Goal: Task Accomplishment & Management: Manage account settings

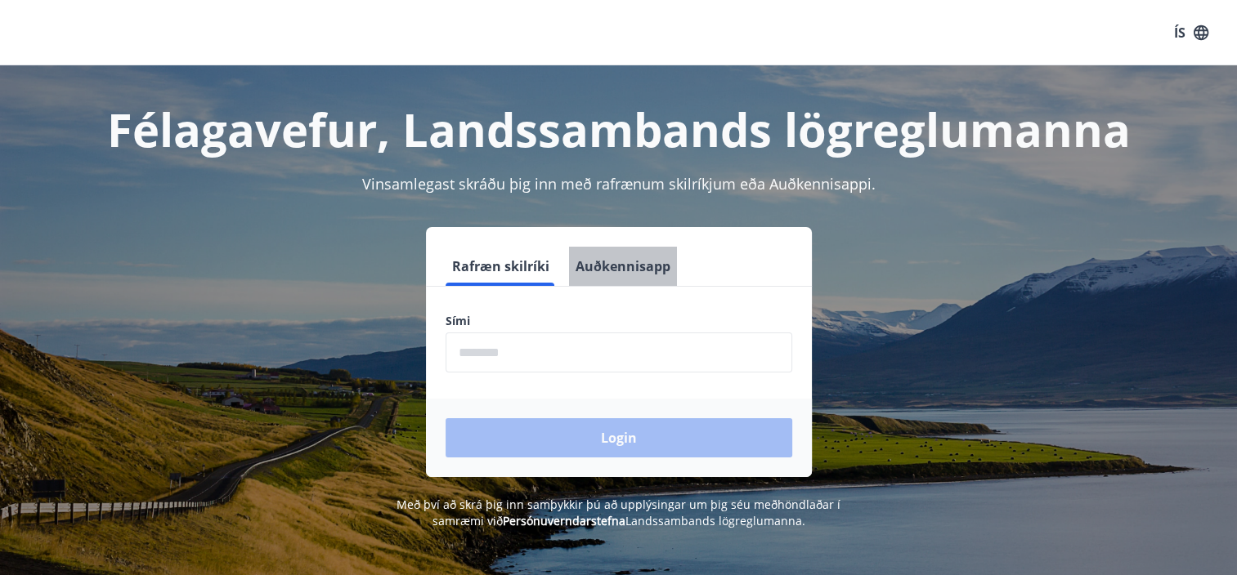
click at [626, 267] on button "Auðkennisapp" at bounding box center [623, 266] width 108 height 39
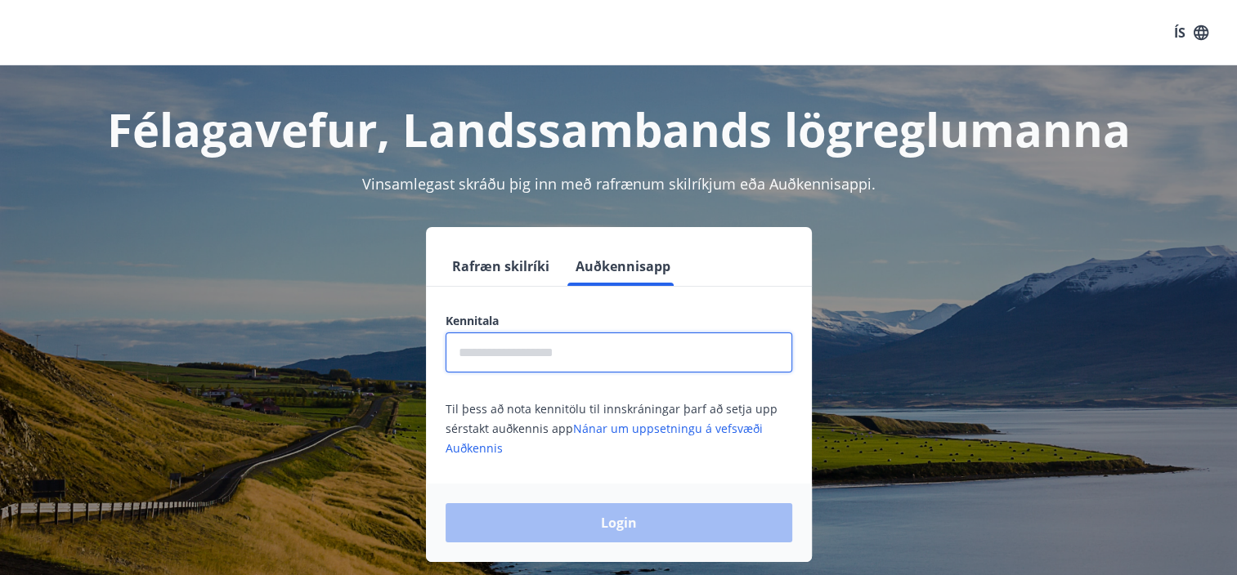
click at [601, 347] on input "text" at bounding box center [618, 353] width 347 height 40
type input "**********"
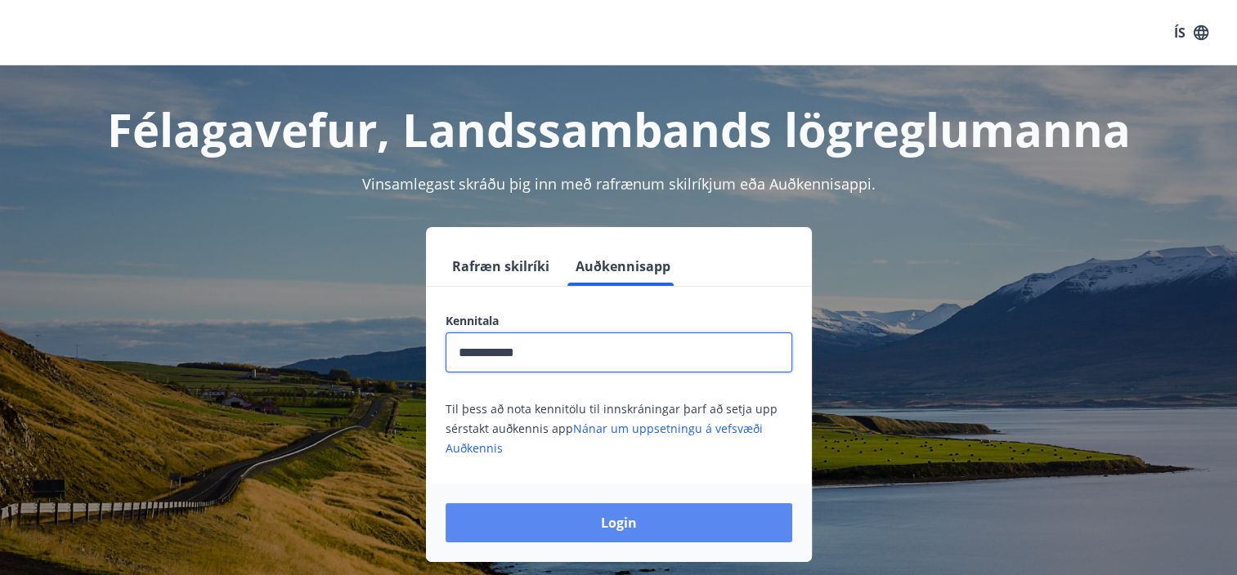
click at [633, 530] on button "Login" at bounding box center [618, 523] width 347 height 39
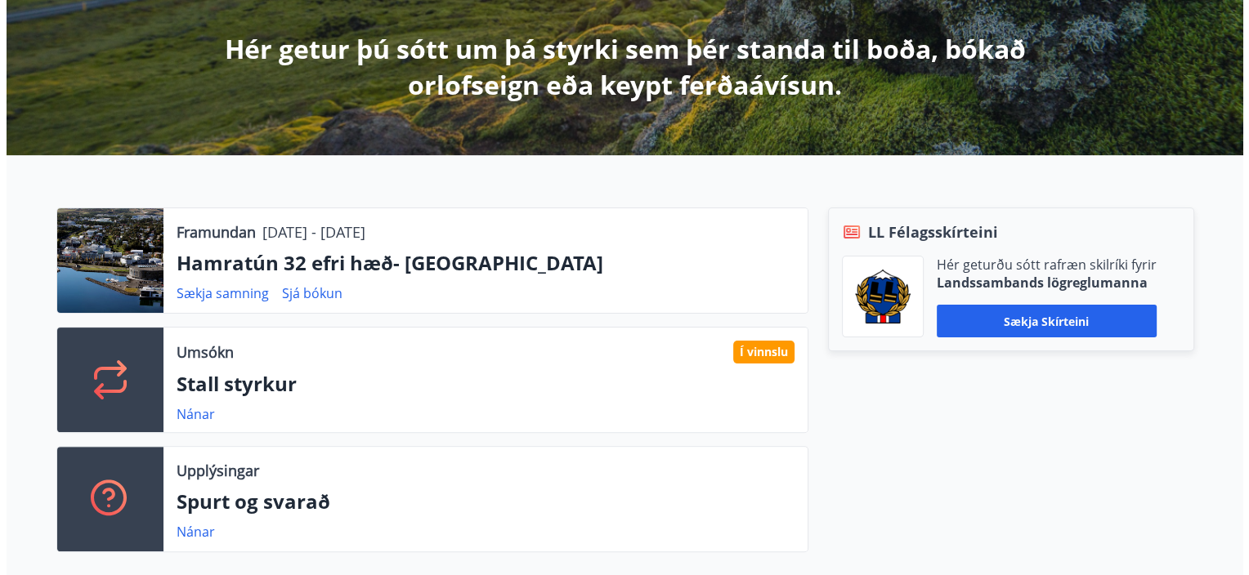
scroll to position [490, 0]
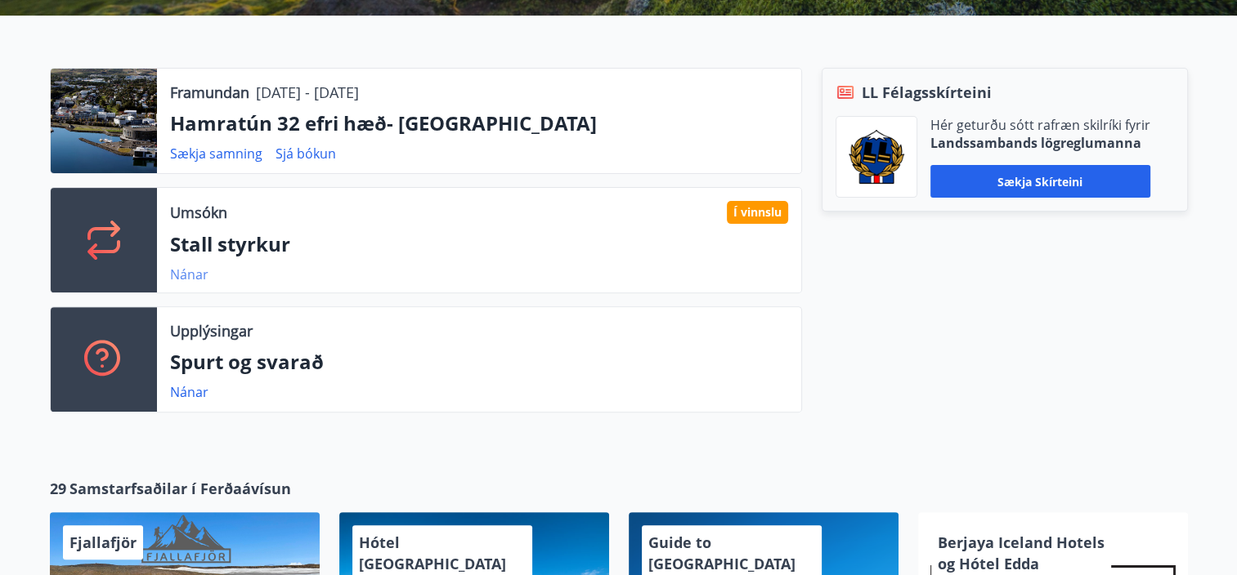
click at [190, 271] on link "Nánar" at bounding box center [189, 275] width 38 height 18
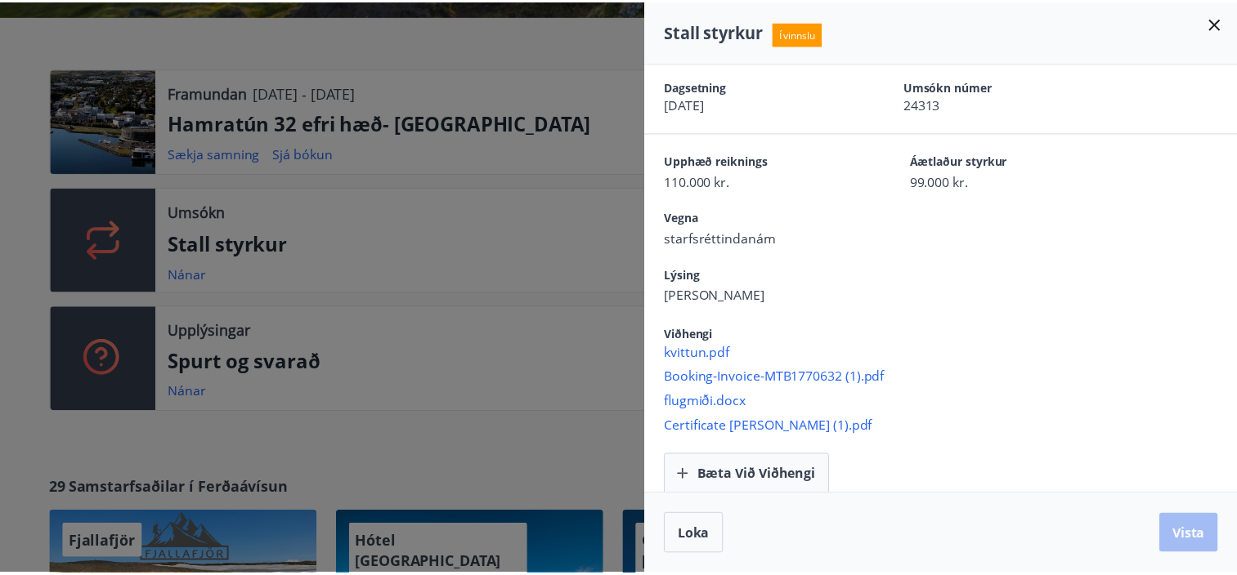
scroll to position [0, 0]
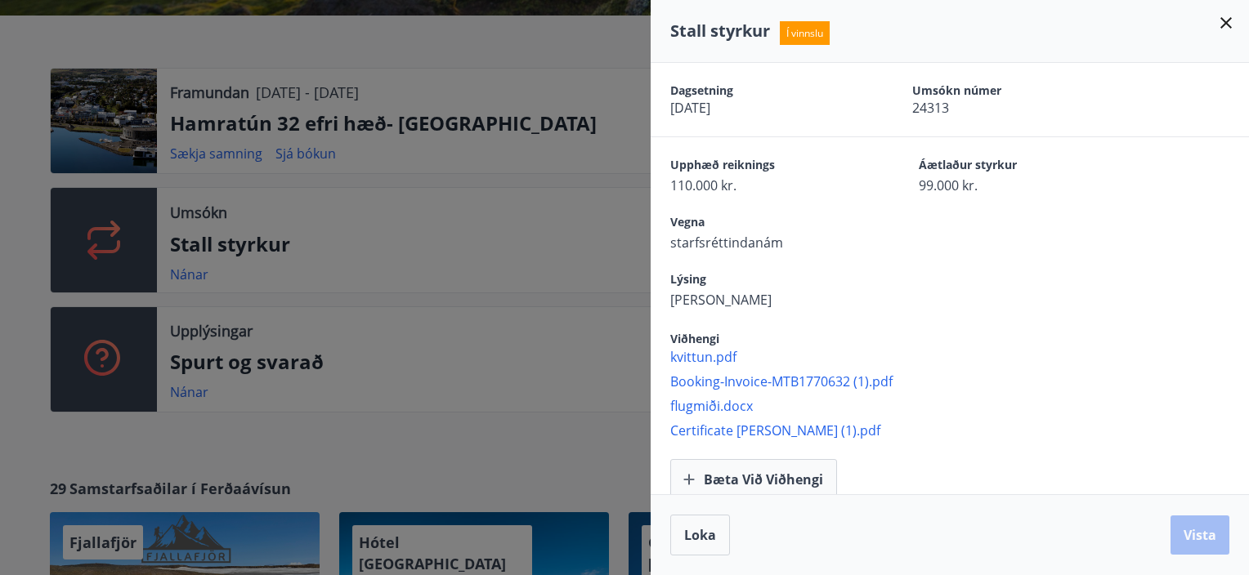
click at [1227, 14] on icon at bounding box center [1226, 23] width 20 height 20
